Goal: Information Seeking & Learning: Learn about a topic

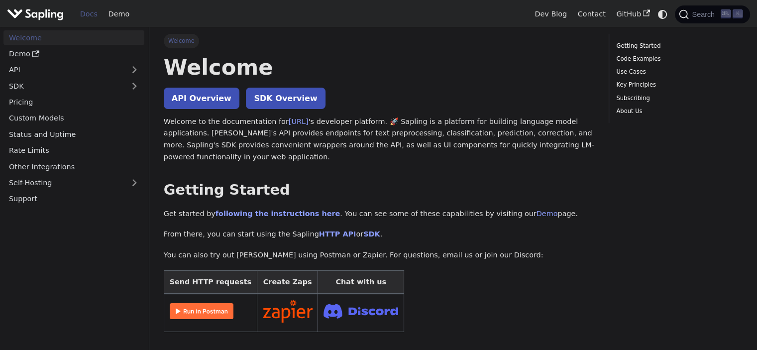
click at [198, 311] on img at bounding box center [202, 311] width 64 height 16
click at [211, 93] on link "API Overview" at bounding box center [202, 98] width 76 height 21
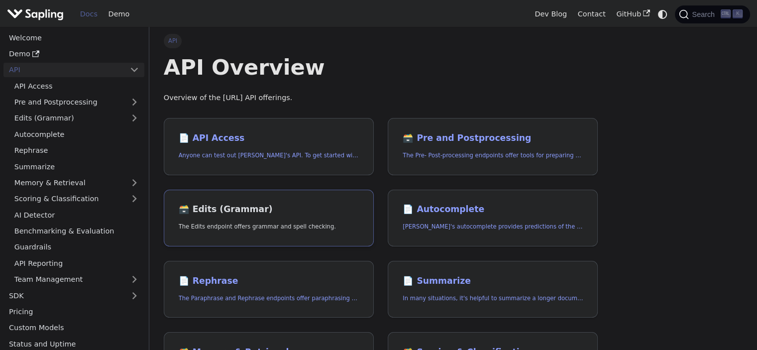
click at [328, 230] on p "The Edits endpoint offers grammar and spell checking." at bounding box center [269, 226] width 180 height 9
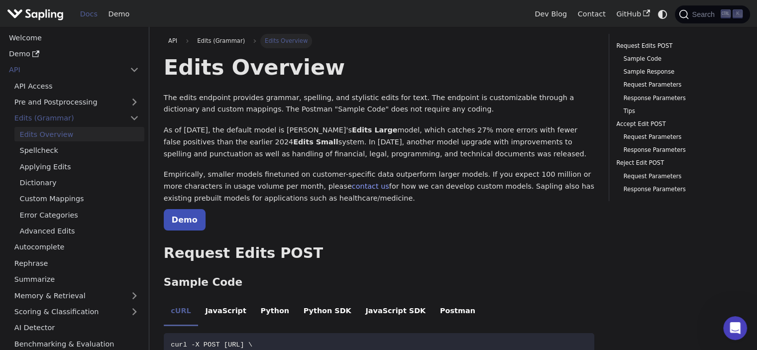
click at [185, 214] on link "Demo" at bounding box center [185, 219] width 42 height 21
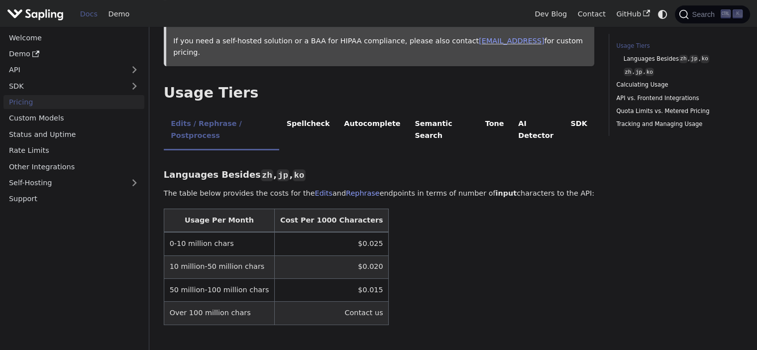
scroll to position [166, 0]
